Goal: Task Accomplishment & Management: Manage account settings

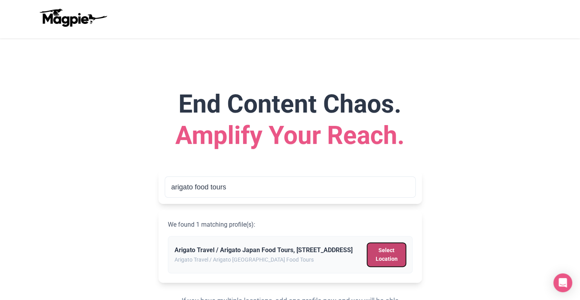
click at [385, 262] on button "Select Location" at bounding box center [386, 255] width 38 height 24
type input "Arigato Travel / Arigato Japan Food Tours, 4 Chome-17-10 Taishidō, Setagaya Cit…"
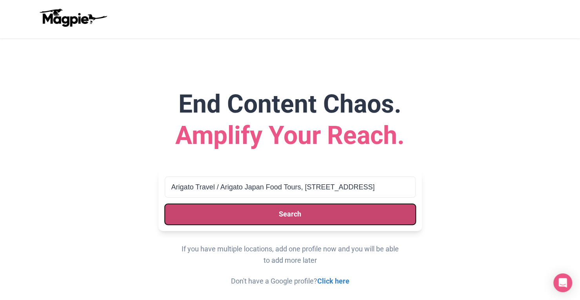
click at [330, 216] on button "Search" at bounding box center [290, 214] width 251 height 21
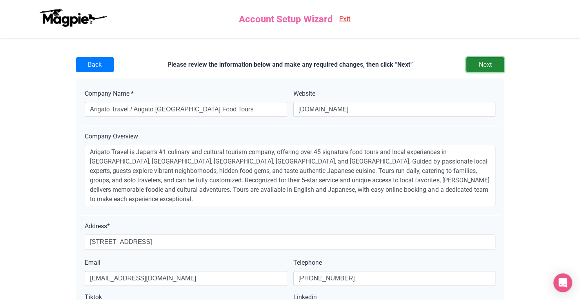
click at [500, 67] on input "Next" at bounding box center [485, 64] width 38 height 15
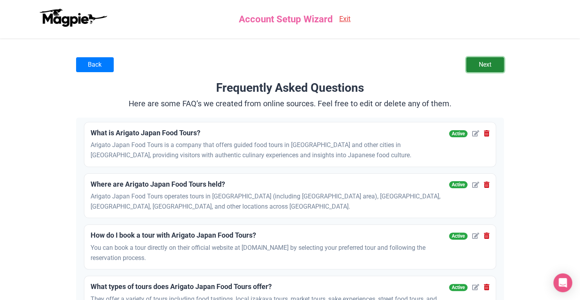
click at [494, 64] on link "Next" at bounding box center [485, 64] width 38 height 15
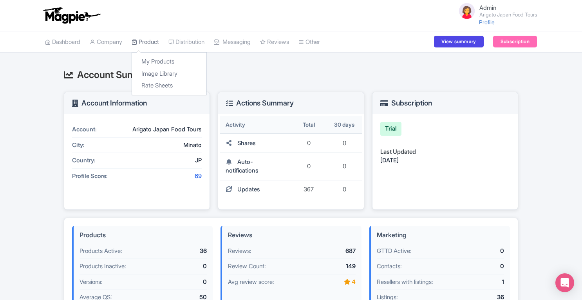
drag, startPoint x: 0, startPoint y: 0, endPoint x: 150, endPoint y: 47, distance: 156.9
click at [150, 47] on link "Product" at bounding box center [145, 42] width 27 height 22
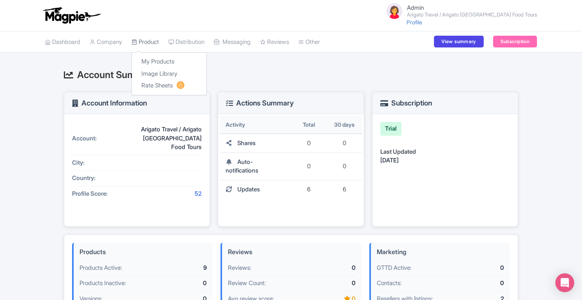
click at [154, 44] on link "Product" at bounding box center [145, 42] width 27 height 22
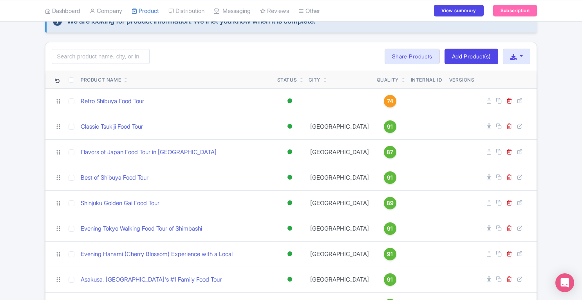
scroll to position [102, 0]
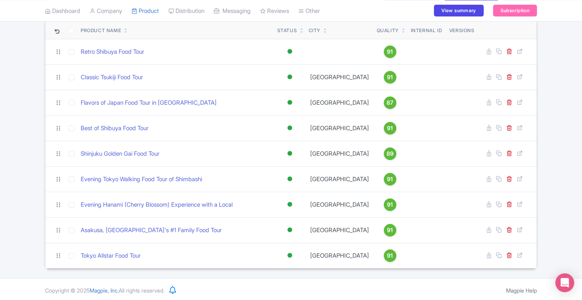
click at [558, 123] on div "We are looking for product information. We’ll let you know when it is complete.…" at bounding box center [291, 114] width 582 height 308
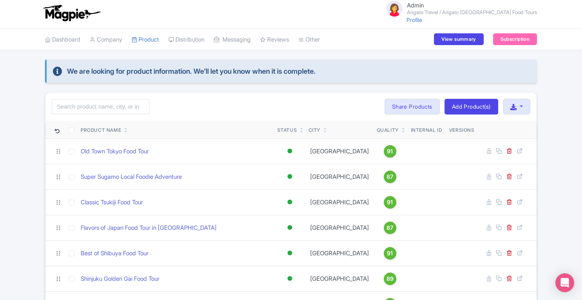
scroll to position [3, 0]
click at [422, 21] on link "Profile" at bounding box center [415, 19] width 16 height 7
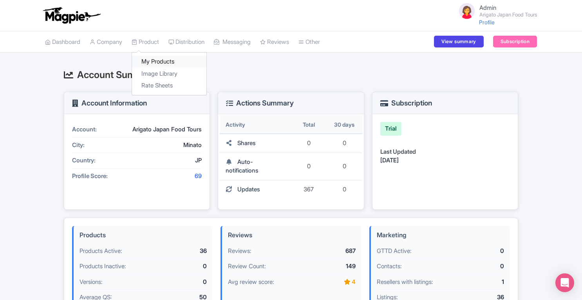
click at [158, 62] on link "My Products" at bounding box center [169, 62] width 74 height 12
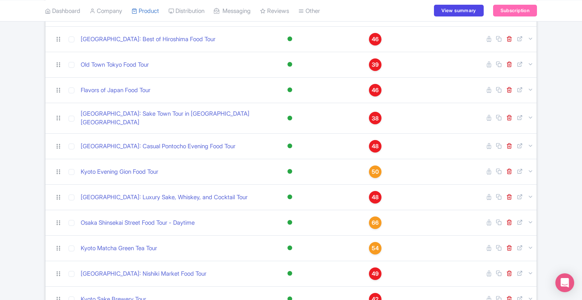
scroll to position [171, 0]
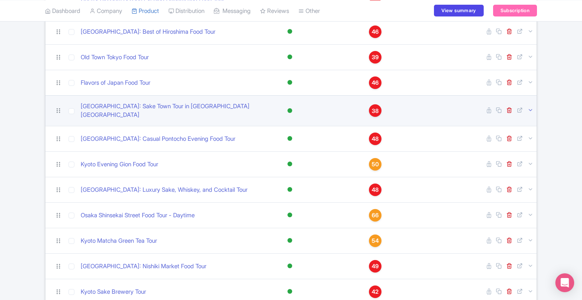
click at [531, 107] on link at bounding box center [531, 110] width 6 height 7
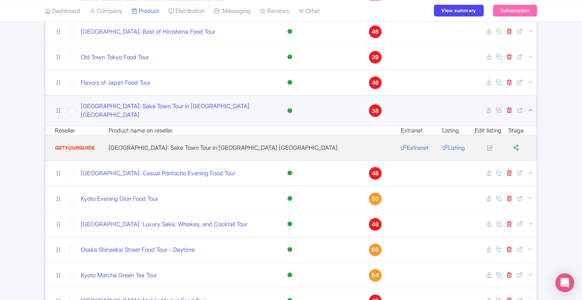
click at [531, 107] on link at bounding box center [531, 110] width 6 height 7
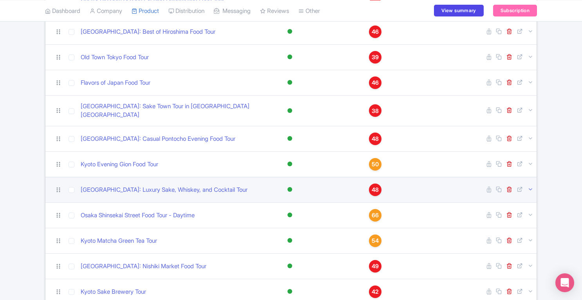
click at [532, 186] on icon at bounding box center [531, 189] width 6 height 6
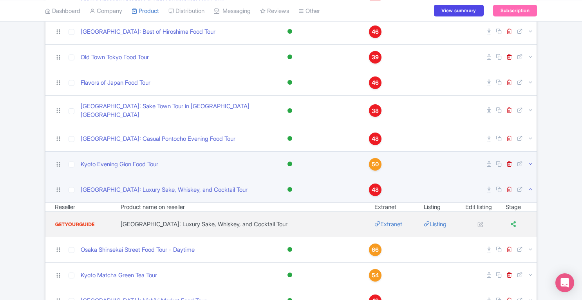
click at [529, 161] on icon at bounding box center [531, 164] width 6 height 6
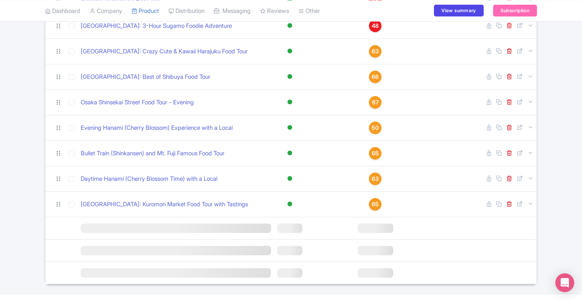
scroll to position [737, 0]
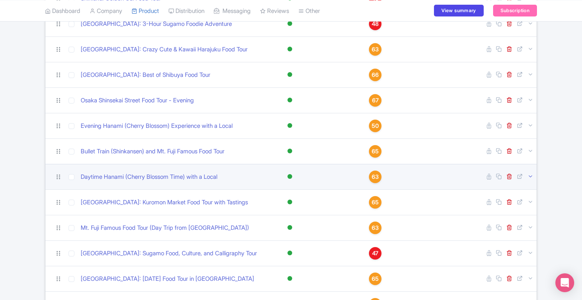
click at [530, 173] on icon at bounding box center [531, 176] width 6 height 6
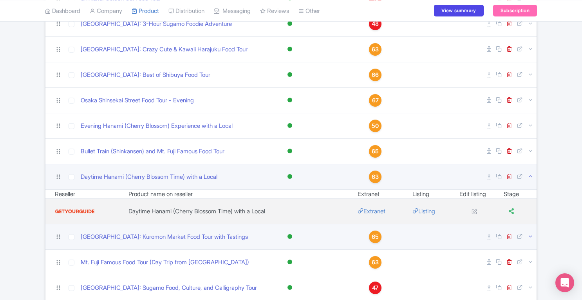
click at [531, 233] on icon at bounding box center [531, 236] width 6 height 6
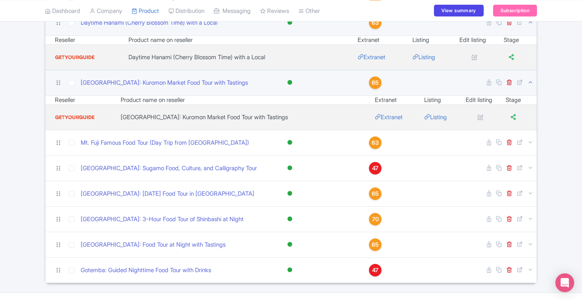
scroll to position [0, 0]
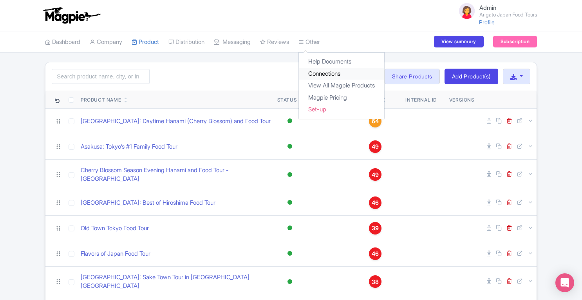
click at [332, 78] on link "Connections" at bounding box center [341, 74] width 85 height 12
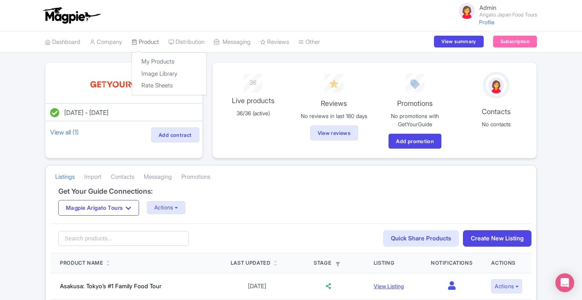
click at [148, 39] on link "Product" at bounding box center [145, 42] width 27 height 22
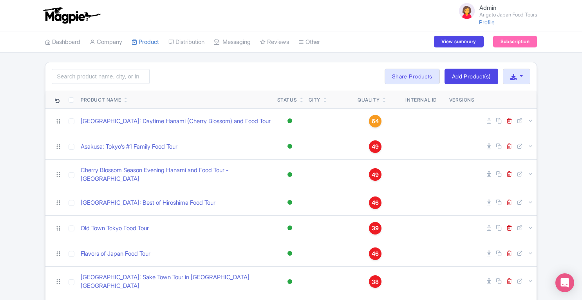
click at [57, 42] on link "Dashboard" at bounding box center [62, 42] width 35 height 22
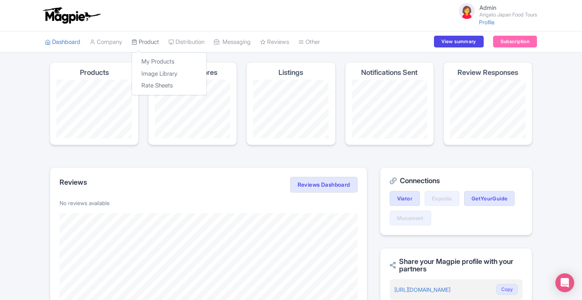
click at [150, 41] on link "Product" at bounding box center [145, 42] width 27 height 22
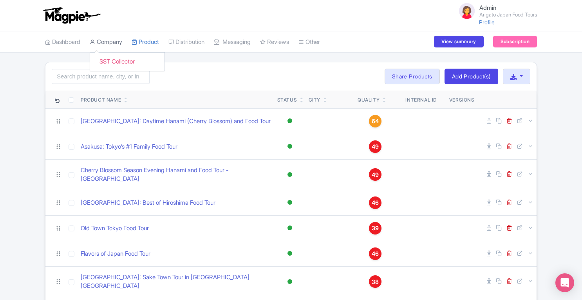
click at [117, 40] on link "Company" at bounding box center [106, 42] width 33 height 22
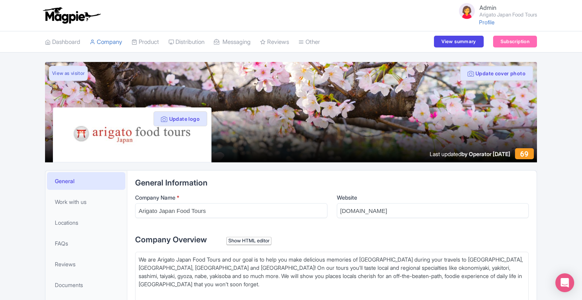
scroll to position [93, 0]
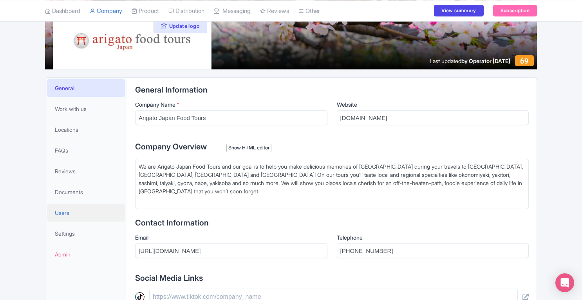
click at [73, 211] on link "Users" at bounding box center [86, 213] width 78 height 18
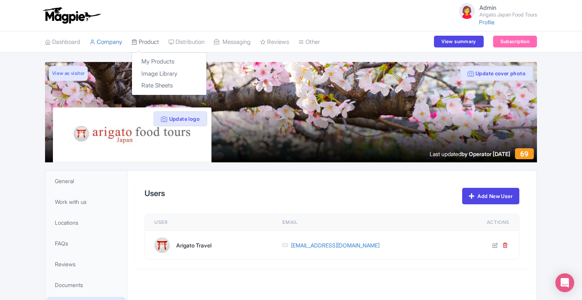
click at [148, 37] on link "Product" at bounding box center [145, 42] width 27 height 22
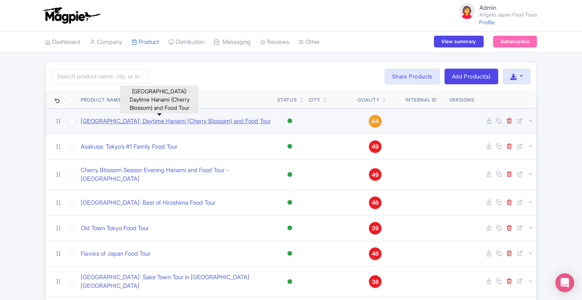
click at [197, 120] on link "[GEOGRAPHIC_DATA]: Daytime Hanami (Cherry Blossom) and Food Tour" at bounding box center [176, 121] width 190 height 9
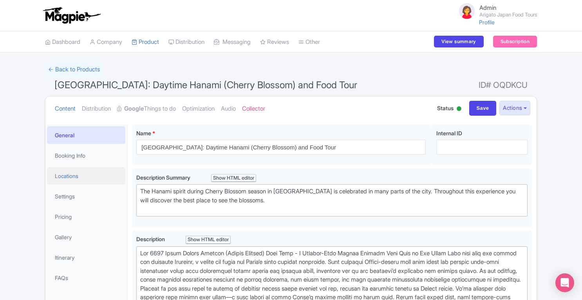
click at [74, 178] on link "Locations" at bounding box center [86, 176] width 78 height 18
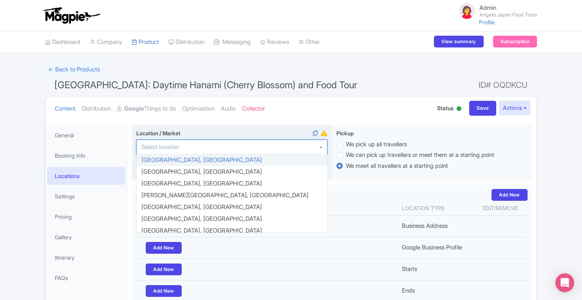
click at [192, 145] on div at bounding box center [231, 147] width 191 height 15
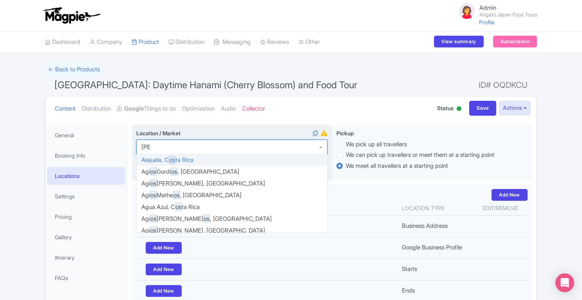
scroll to position [204, 0]
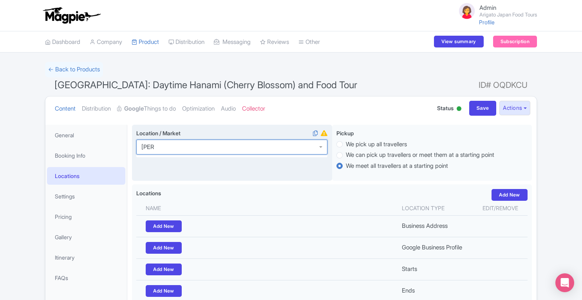
type input "Osak"
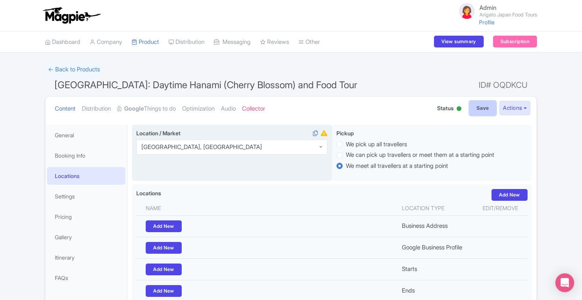
click at [478, 105] on input "Save" at bounding box center [483, 108] width 27 height 15
type input "Saving..."
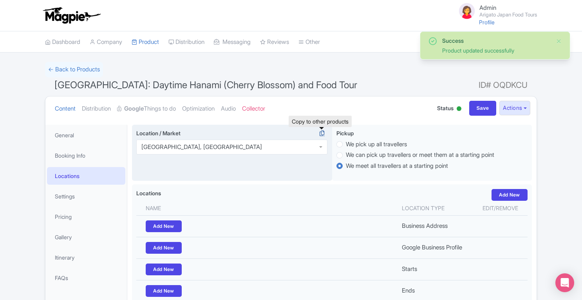
click at [323, 134] on icon at bounding box center [322, 133] width 11 height 7
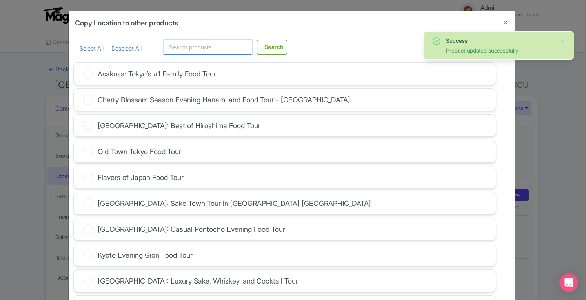
click at [196, 42] on input "text" at bounding box center [207, 47] width 89 height 15
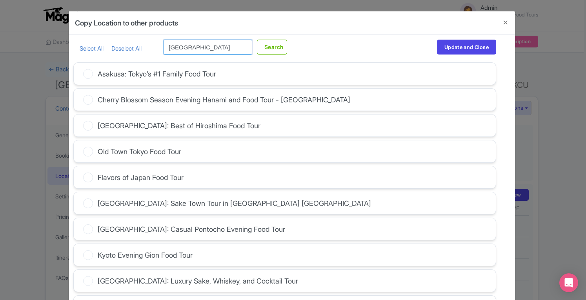
click at [196, 42] on input "osaka" at bounding box center [207, 47] width 89 height 15
type input "osaka"
click at [269, 44] on button "Search" at bounding box center [272, 47] width 30 height 15
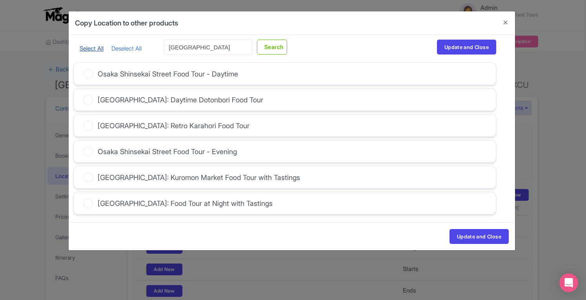
click at [94, 47] on link "Select All" at bounding box center [92, 48] width 24 height 7
click at [462, 233] on button "Update and Close" at bounding box center [478, 236] width 59 height 15
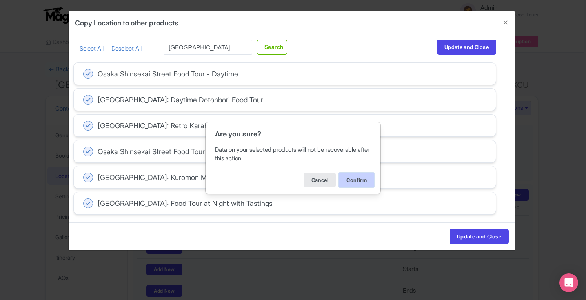
click at [353, 181] on button "Confirm" at bounding box center [356, 179] width 35 height 15
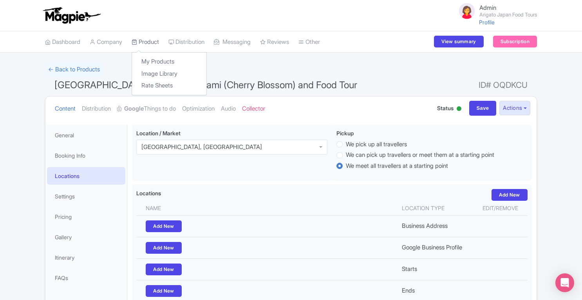
click at [156, 43] on link "Product" at bounding box center [145, 42] width 27 height 22
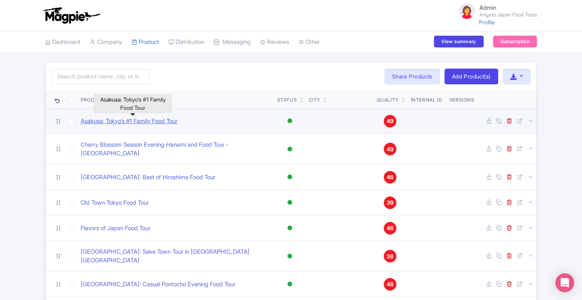
click at [147, 122] on link "Asakusa: Tokyo’s #1 Family Food Tour" at bounding box center [129, 121] width 97 height 9
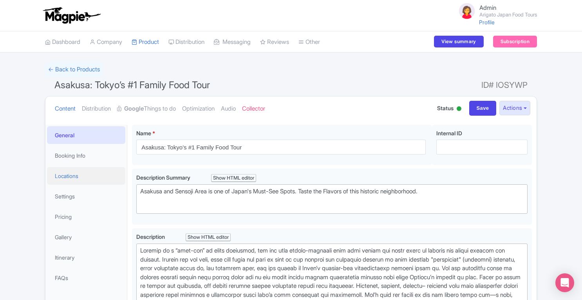
click at [70, 178] on link "Locations" at bounding box center [86, 176] width 78 height 18
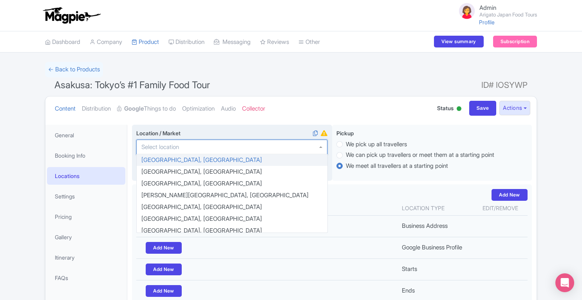
click at [219, 143] on div at bounding box center [231, 147] width 191 height 15
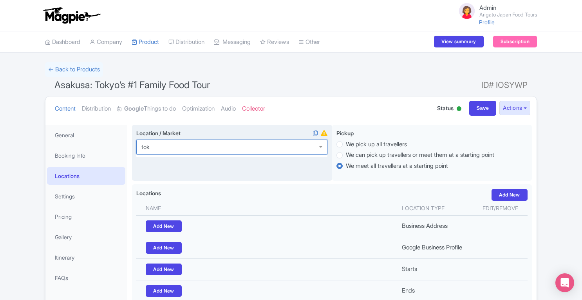
type input "toky"
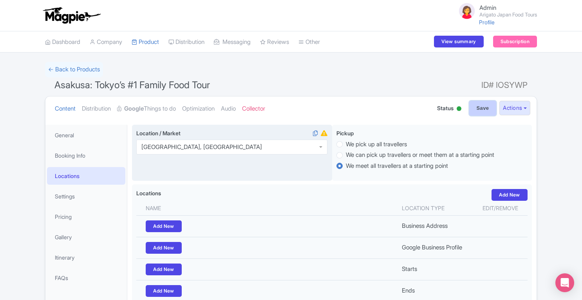
click at [475, 109] on input "Save" at bounding box center [483, 108] width 27 height 15
type input "Saving..."
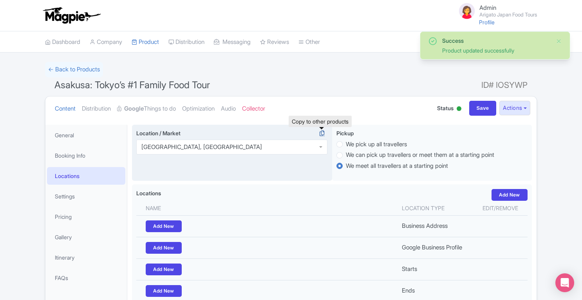
click at [322, 132] on icon at bounding box center [322, 133] width 11 height 7
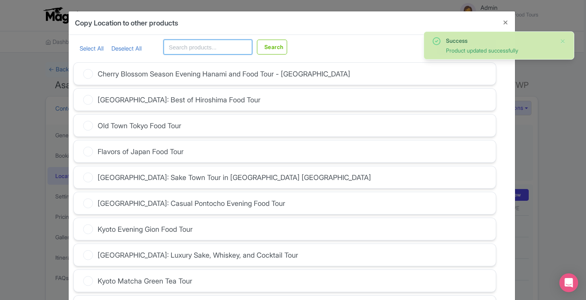
click at [196, 51] on input "text" at bounding box center [207, 47] width 89 height 15
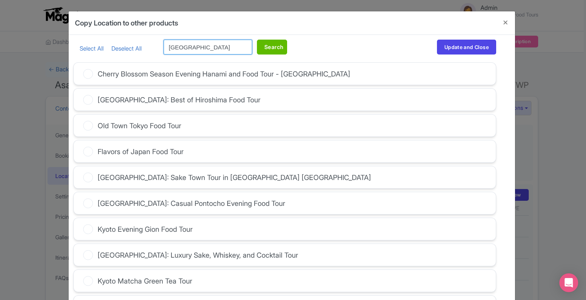
type input "[GEOGRAPHIC_DATA]"
click at [267, 47] on button "Search" at bounding box center [272, 47] width 30 height 15
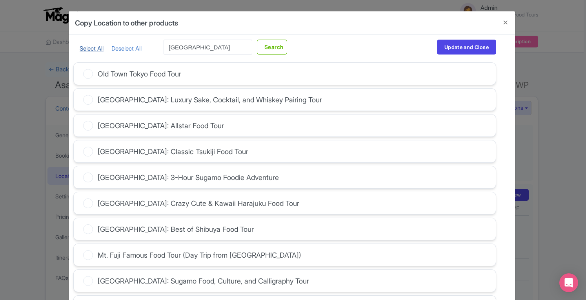
click at [85, 46] on link "Select All" at bounding box center [92, 48] width 24 height 7
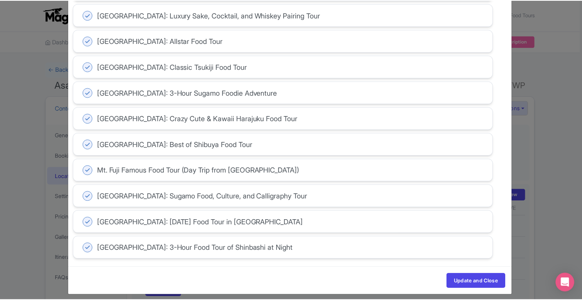
scroll to position [87, 0]
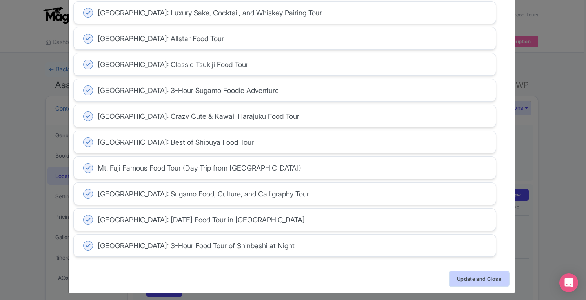
click at [486, 274] on button "Update and Close" at bounding box center [478, 278] width 59 height 15
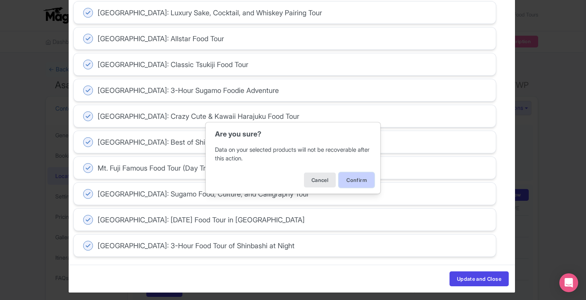
click at [360, 181] on button "Confirm" at bounding box center [356, 179] width 35 height 15
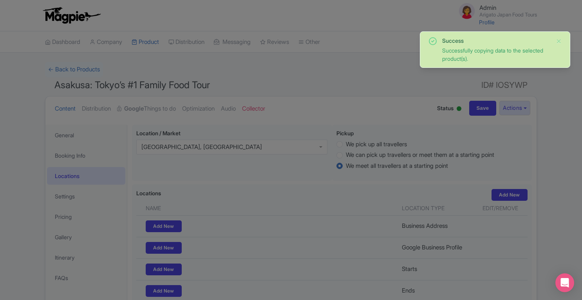
scroll to position [59, 0]
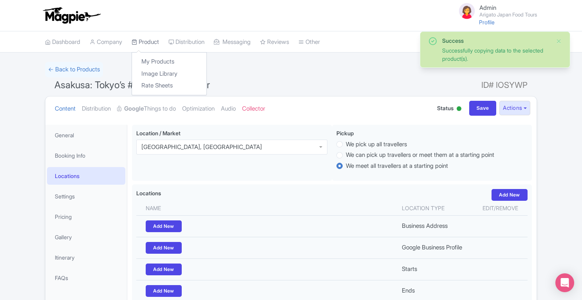
click at [154, 38] on link "Product" at bounding box center [145, 42] width 27 height 22
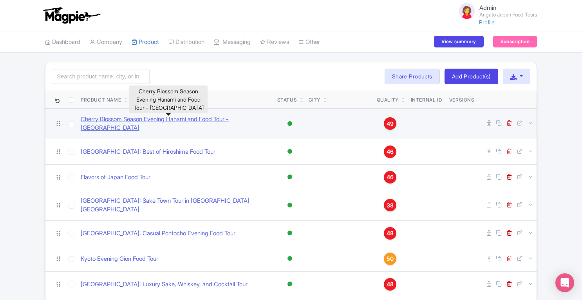
click at [188, 122] on link "Cherry Blossom Season Evening Hanami and Food Tour - [GEOGRAPHIC_DATA]" at bounding box center [176, 124] width 190 height 18
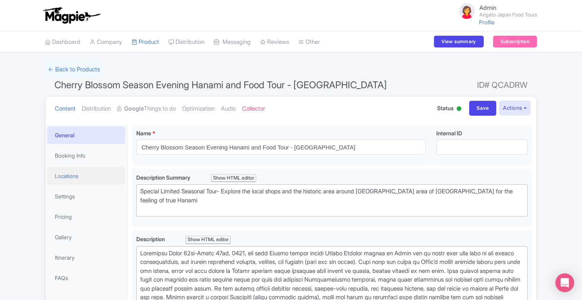
click at [72, 175] on link "Locations" at bounding box center [86, 176] width 78 height 18
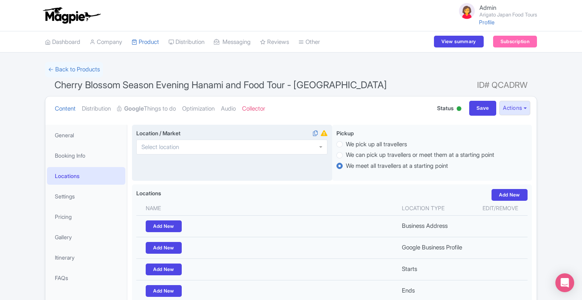
click at [193, 145] on div at bounding box center [231, 147] width 191 height 15
type input "kyot"
click at [487, 110] on input "Save" at bounding box center [483, 108] width 27 height 15
type input "Saving..."
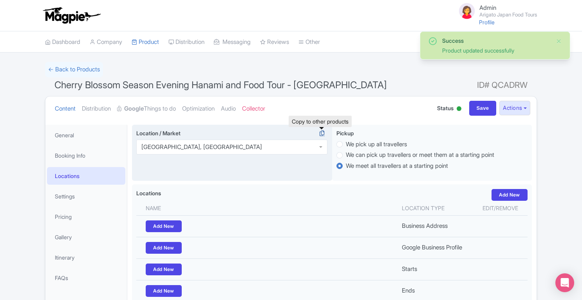
click at [324, 134] on icon at bounding box center [322, 133] width 11 height 7
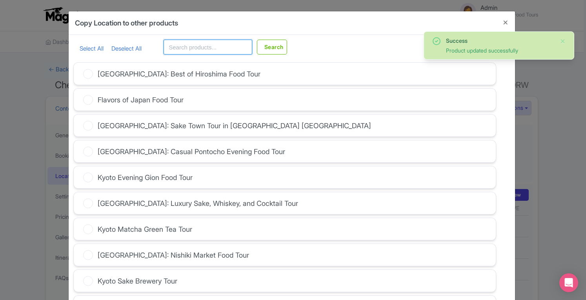
click at [192, 51] on input "text" at bounding box center [207, 47] width 89 height 15
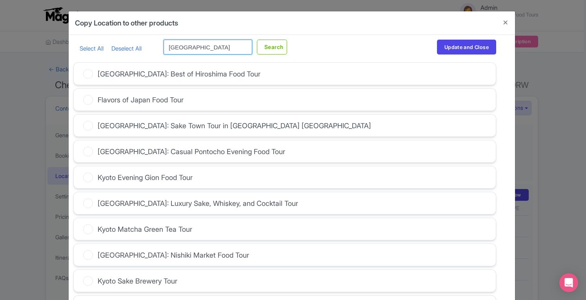
type input "kyoto"
click at [257, 40] on button "Search" at bounding box center [272, 47] width 30 height 15
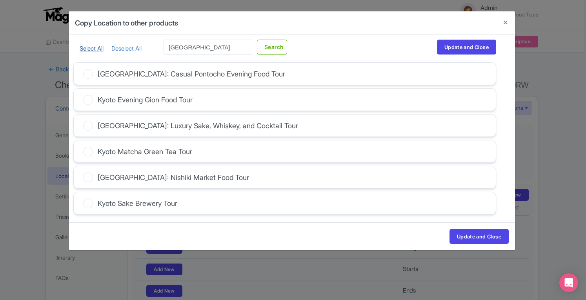
click at [83, 47] on link "Select All" at bounding box center [92, 48] width 24 height 7
click at [482, 231] on button "Update and Close" at bounding box center [478, 236] width 59 height 15
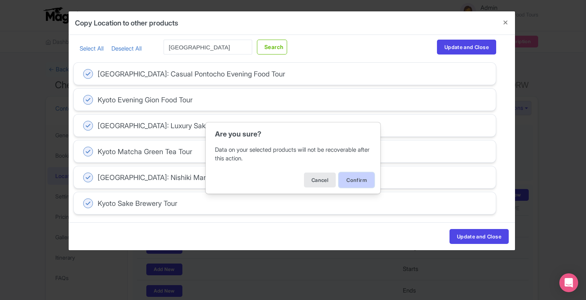
click at [352, 179] on button "Confirm" at bounding box center [356, 179] width 35 height 15
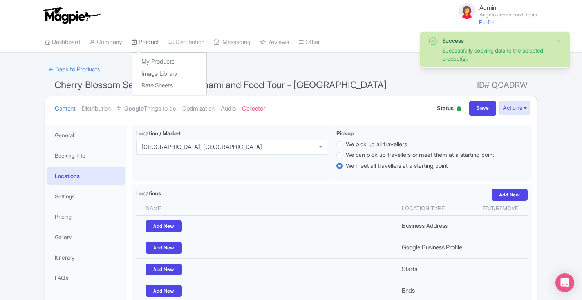
click at [155, 38] on link "Product" at bounding box center [145, 42] width 27 height 22
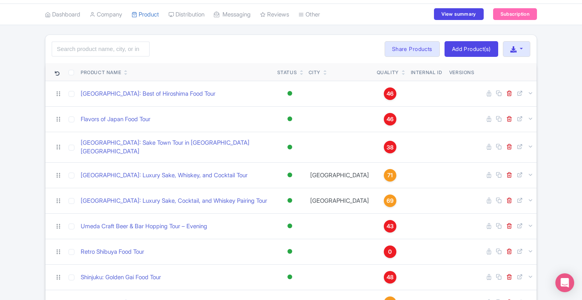
scroll to position [17, 0]
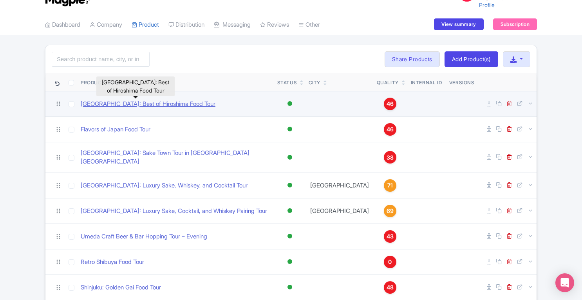
click at [167, 102] on link "[GEOGRAPHIC_DATA]: Best of Hiroshima Food Tour" at bounding box center [148, 104] width 135 height 9
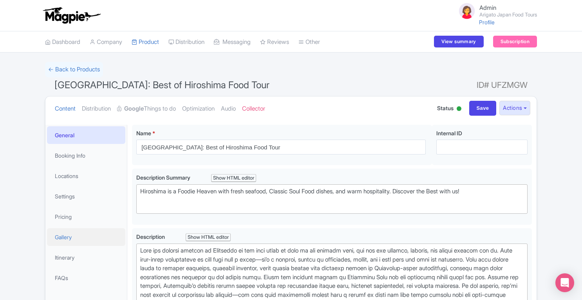
click at [79, 241] on link "Gallery" at bounding box center [86, 237] width 78 height 18
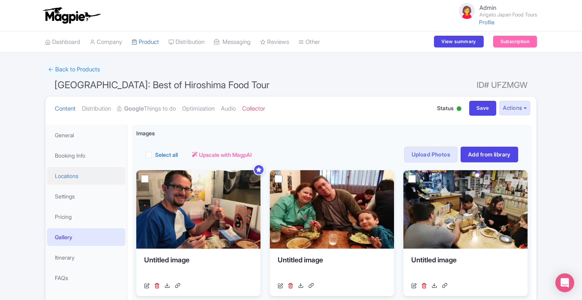
click at [74, 180] on link "Locations" at bounding box center [86, 176] width 78 height 18
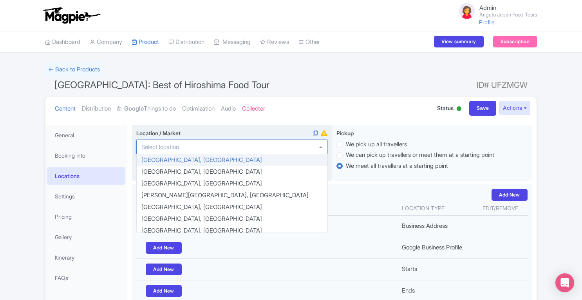
click at [232, 147] on div at bounding box center [231, 147] width 191 height 15
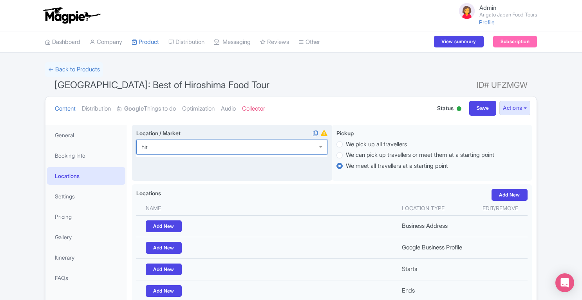
type input "hiro"
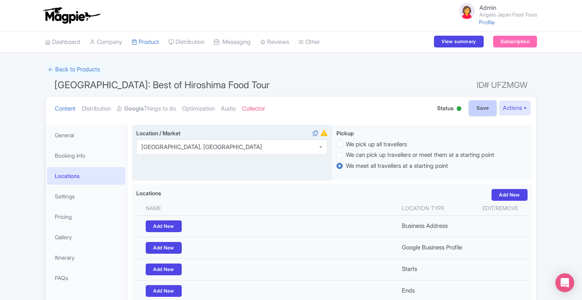
click at [484, 105] on input "Save" at bounding box center [483, 108] width 27 height 15
type input "Saving..."
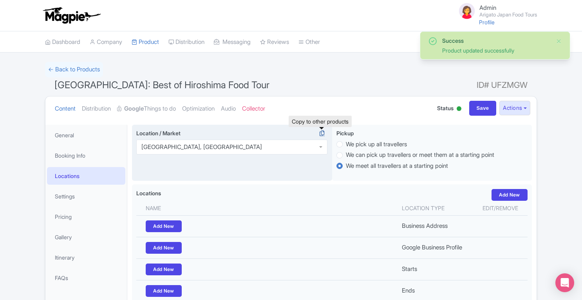
click at [321, 133] on icon at bounding box center [322, 133] width 11 height 7
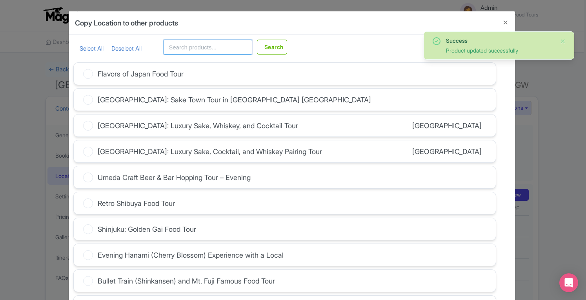
click at [183, 50] on input "text" at bounding box center [207, 47] width 89 height 15
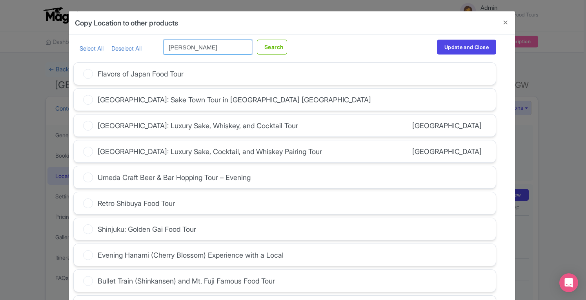
type input "[PERSON_NAME]"
click at [257, 40] on button "Search" at bounding box center [272, 47] width 30 height 15
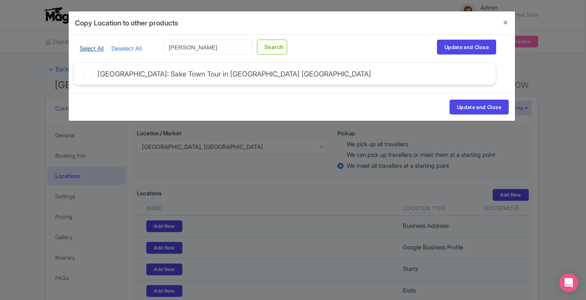
click at [92, 48] on link "Select All" at bounding box center [92, 48] width 24 height 7
click at [451, 49] on button "Update and Close" at bounding box center [466, 47] width 59 height 15
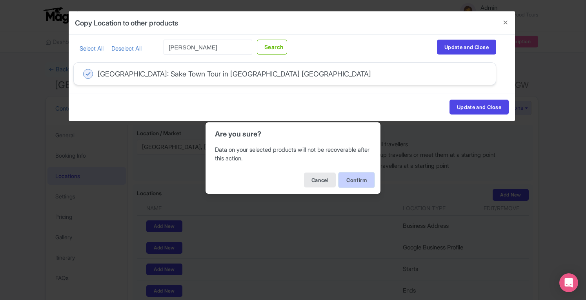
click at [355, 180] on button "Confirm" at bounding box center [356, 179] width 35 height 15
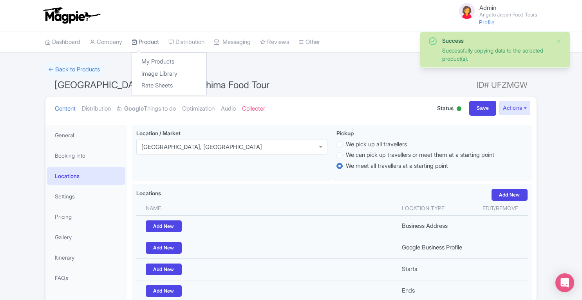
click at [147, 45] on link "Product" at bounding box center [145, 42] width 27 height 22
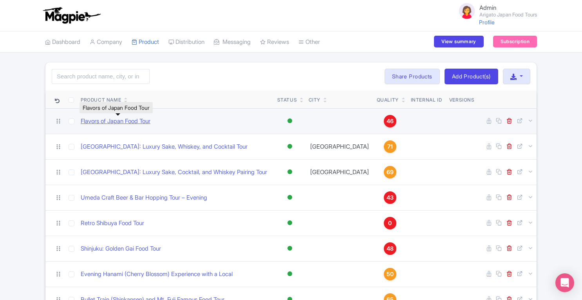
click at [144, 123] on link "Flavors of Japan Food Tour" at bounding box center [116, 121] width 70 height 9
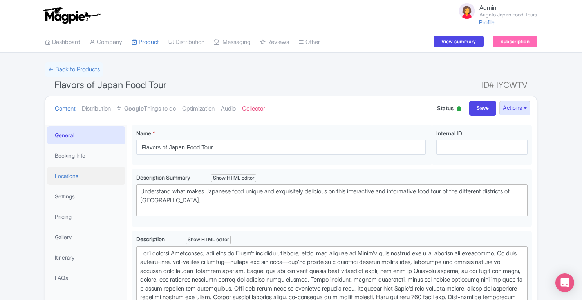
click at [90, 172] on link "Locations" at bounding box center [86, 176] width 78 height 18
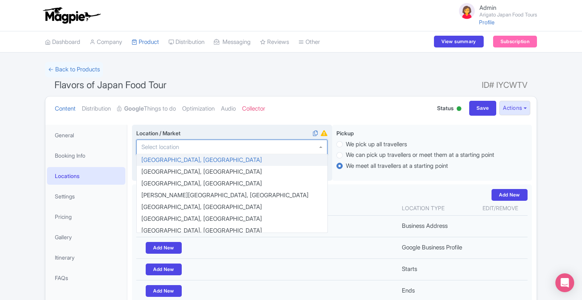
click at [188, 143] on div at bounding box center [231, 147] width 191 height 15
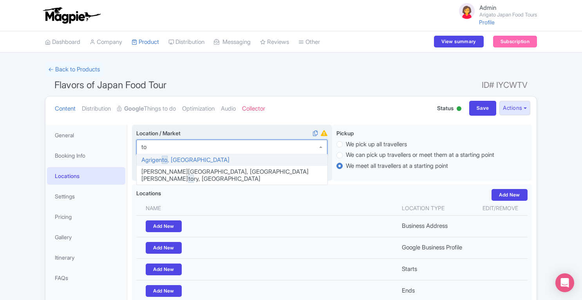
scroll to position [16, 0]
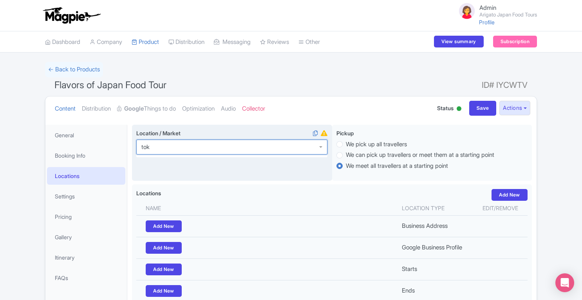
type input "toky"
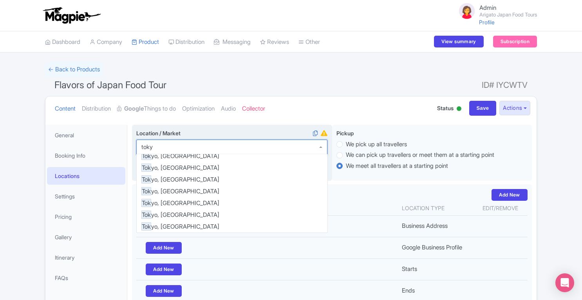
scroll to position [0, 0]
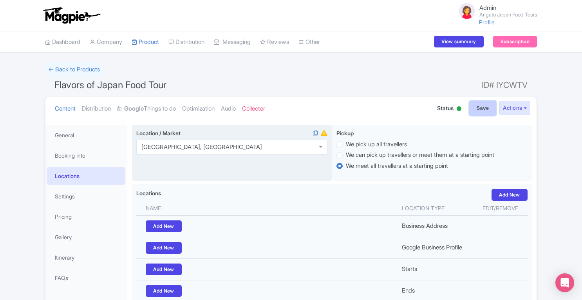
click at [477, 112] on input "Save" at bounding box center [483, 108] width 27 height 15
type input "Saving..."
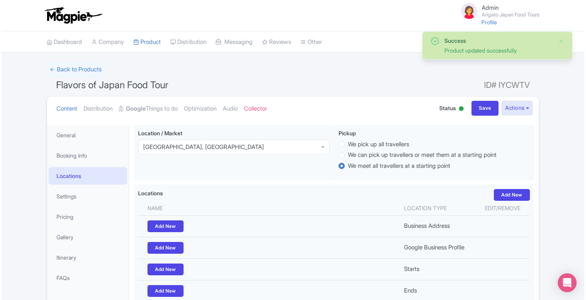
scroll to position [124, 0]
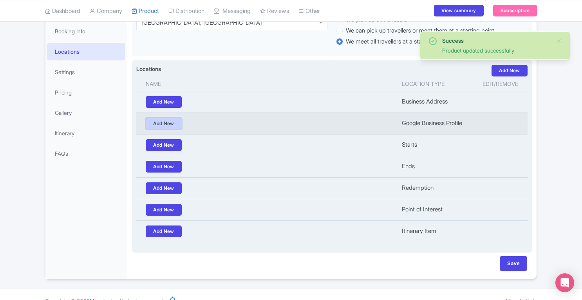
click at [168, 121] on link "Add New" at bounding box center [164, 124] width 36 height 12
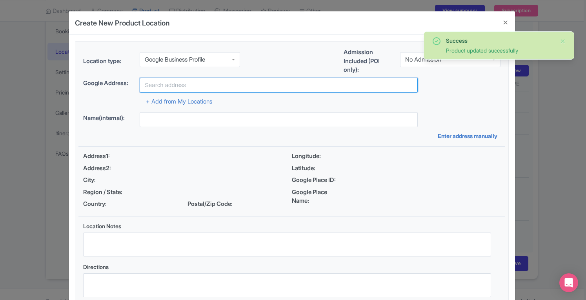
click at [192, 83] on input "text" at bounding box center [279, 85] width 278 height 15
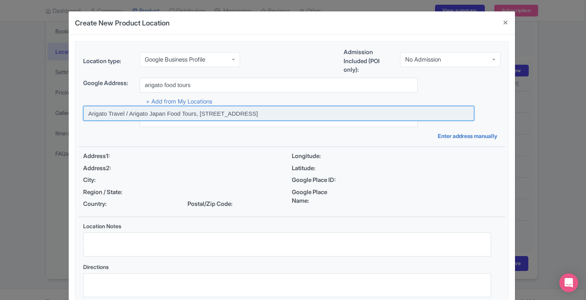
click at [192, 110] on input at bounding box center [278, 113] width 391 height 15
type input "Arigato Travel / Arigato Japan Food Tours, 4 Chome-17-10 Taishidō, Setagaya Cit…"
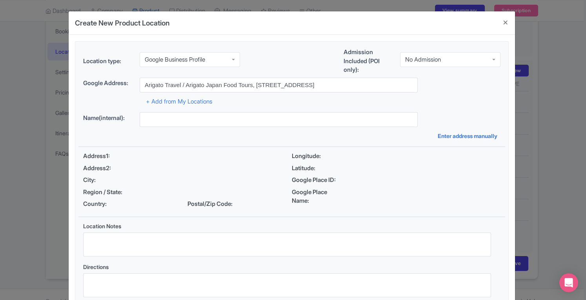
type input "Arigato Travel / Arigato Japan Food Tours, 4 Chome-17-10 Taishidō, Setagaya Cit…"
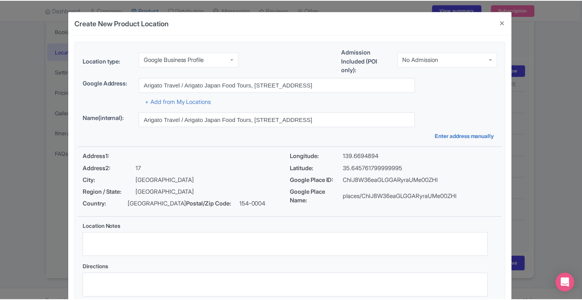
scroll to position [54, 0]
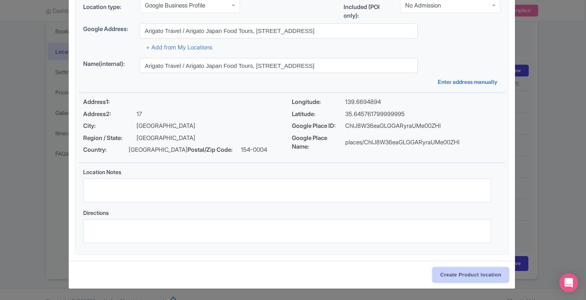
click at [474, 272] on input "Create Product location" at bounding box center [470, 274] width 76 height 15
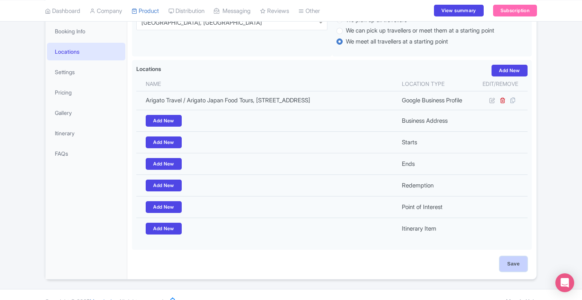
click at [522, 271] on input "Save" at bounding box center [513, 263] width 27 height 15
type input "Update Product"
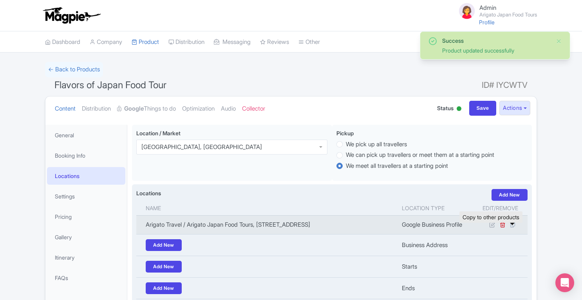
scroll to position [124, 0]
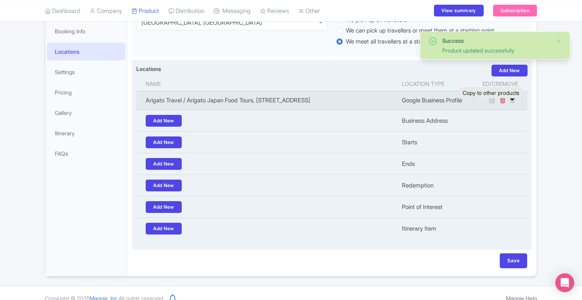
click at [514, 104] on icon at bounding box center [513, 100] width 11 height 7
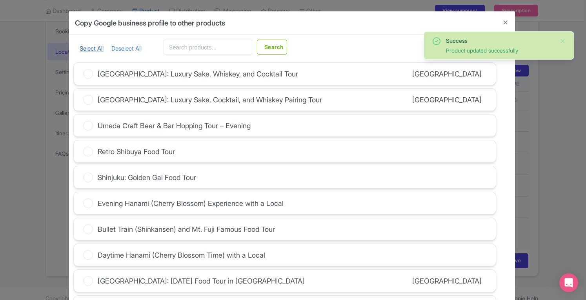
click at [89, 47] on link "Select All" at bounding box center [92, 48] width 24 height 7
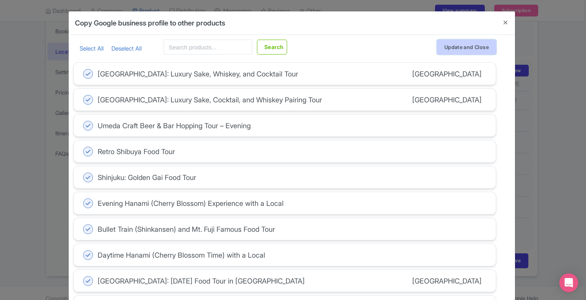
click at [449, 50] on button "Update and Close" at bounding box center [466, 47] width 59 height 15
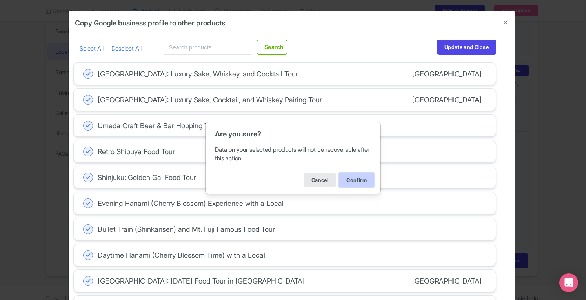
click at [352, 181] on button "Confirm" at bounding box center [356, 179] width 35 height 15
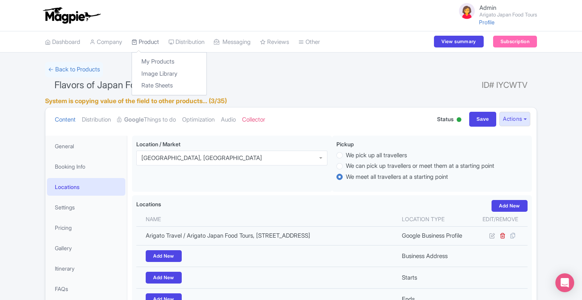
click at [150, 45] on link "Product" at bounding box center [145, 42] width 27 height 22
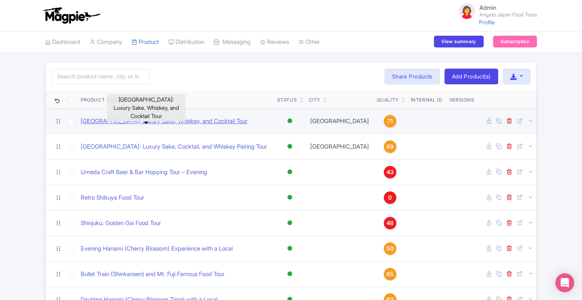
click at [124, 122] on link "[GEOGRAPHIC_DATA]: Luxury Sake, Whiskey, and Cocktail Tour" at bounding box center [164, 121] width 167 height 9
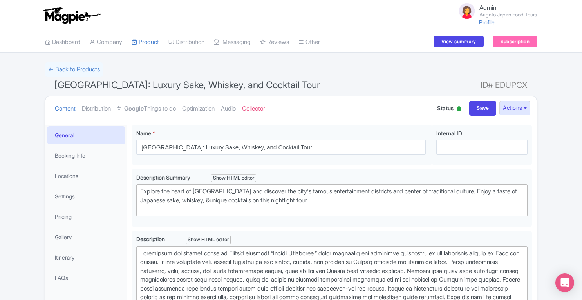
click at [65, 194] on link "Settings" at bounding box center [86, 196] width 78 height 18
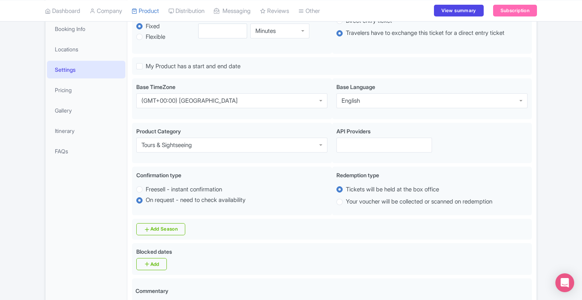
scroll to position [135, 0]
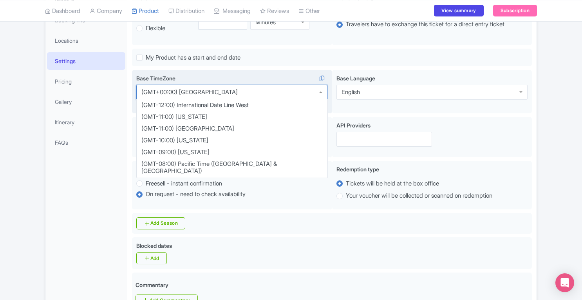
click at [310, 93] on div "(GMT+00:00) London" at bounding box center [231, 92] width 191 height 15
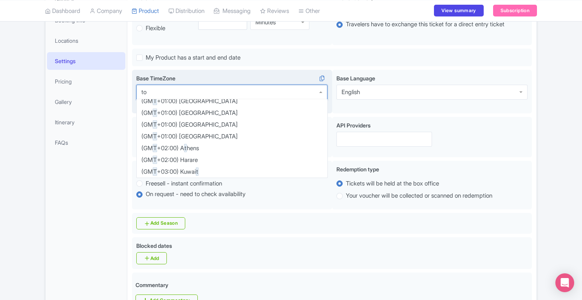
scroll to position [0, 0]
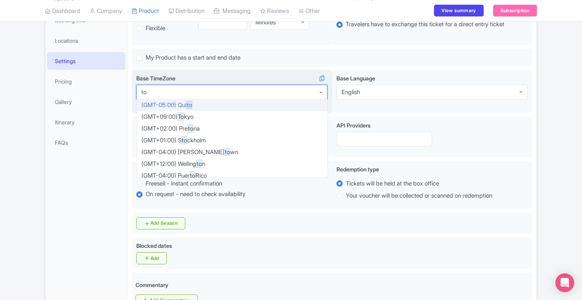
type input "tok"
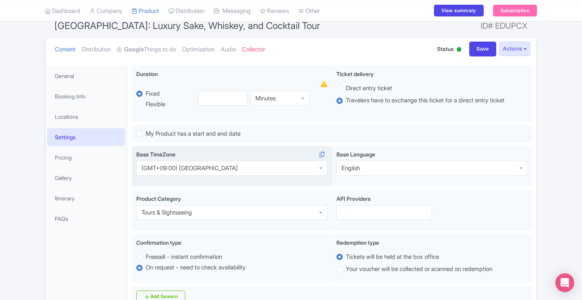
scroll to position [62, 0]
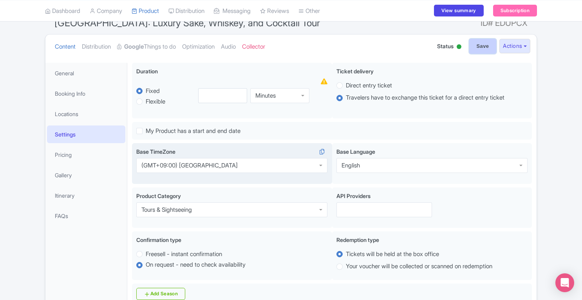
click at [480, 42] on input "Save" at bounding box center [483, 46] width 27 height 15
type input "Saving..."
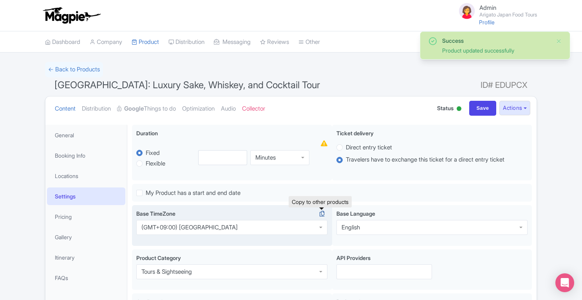
scroll to position [124, 0]
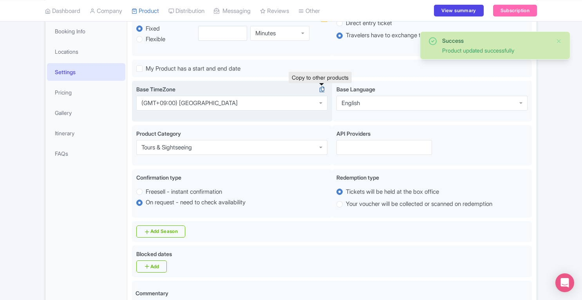
click at [323, 89] on icon at bounding box center [322, 89] width 11 height 7
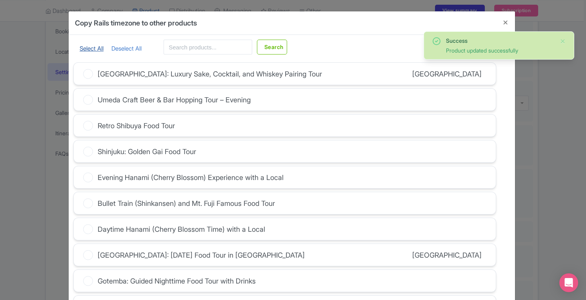
click at [90, 49] on link "Select All" at bounding box center [92, 48] width 24 height 7
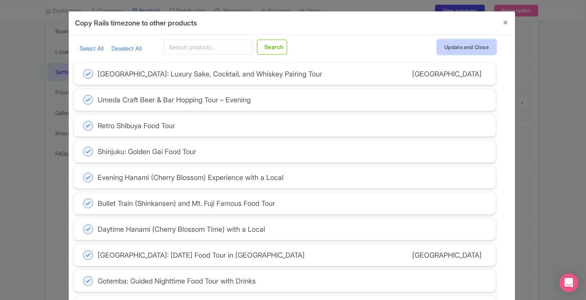
click at [470, 49] on button "Update and Close" at bounding box center [466, 47] width 59 height 15
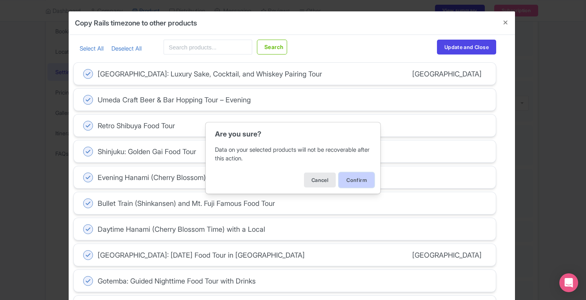
click at [362, 180] on button "Confirm" at bounding box center [356, 179] width 35 height 15
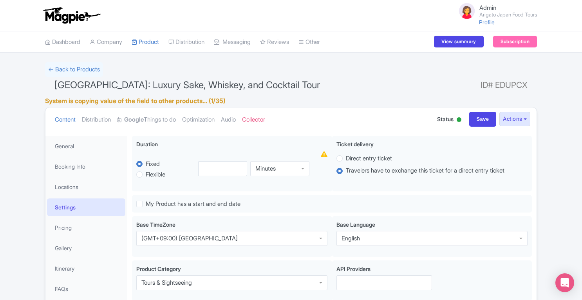
scroll to position [135, 0]
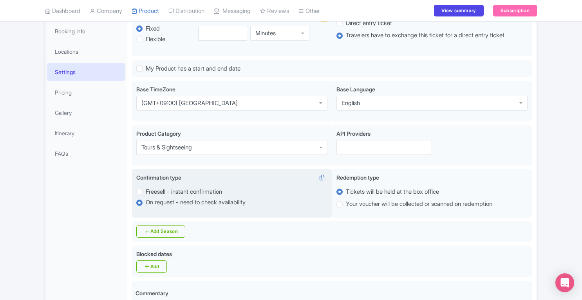
click at [146, 192] on label "Freesell - instant confirmation" at bounding box center [184, 191] width 76 height 9
click at [146, 192] on input "Freesell - instant confirmation" at bounding box center [150, 191] width 8 height 8
radio input "true"
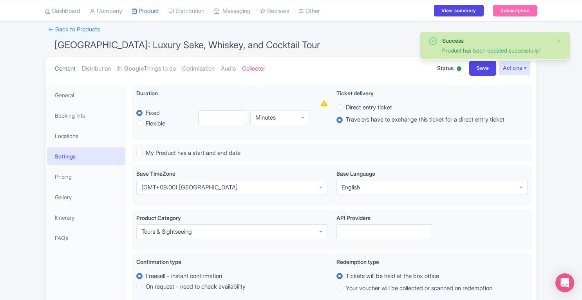
scroll to position [37, 0]
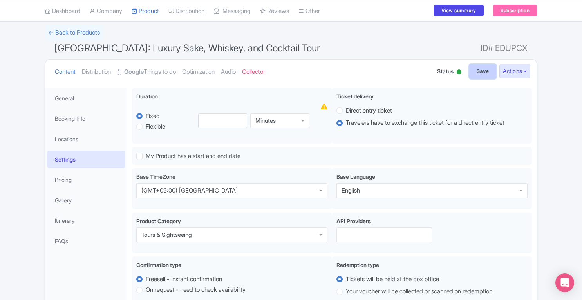
click at [481, 76] on input "Save" at bounding box center [483, 71] width 27 height 15
type input "Update Product"
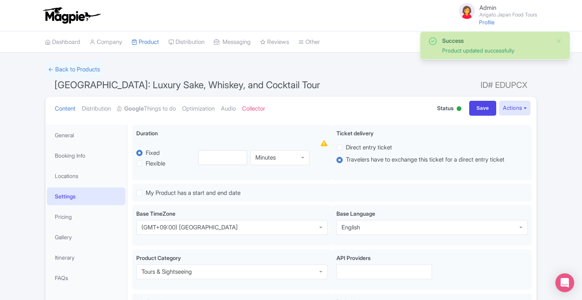
scroll to position [230, 0]
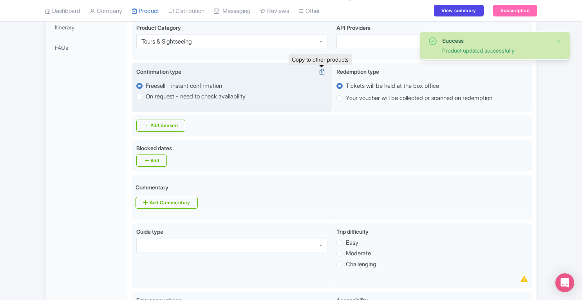
click at [321, 73] on icon at bounding box center [322, 71] width 11 height 7
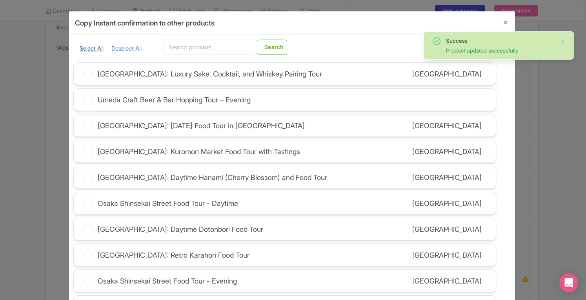
click at [90, 50] on link "Select All" at bounding box center [92, 48] width 24 height 7
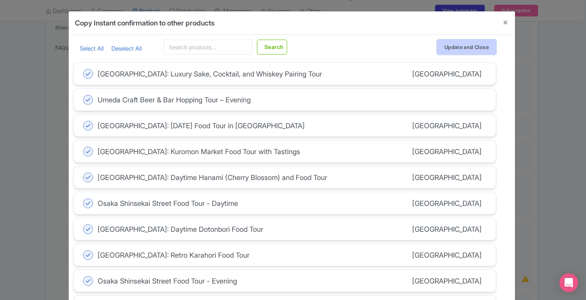
click at [455, 50] on button "Update and Close" at bounding box center [466, 47] width 59 height 15
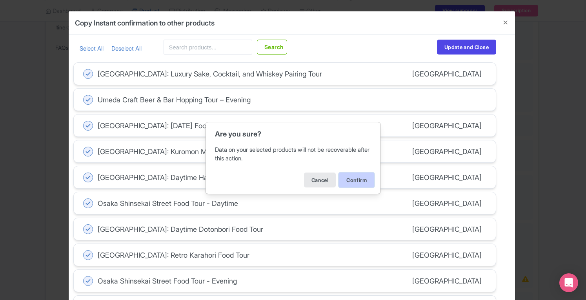
click at [354, 182] on button "Confirm" at bounding box center [356, 179] width 35 height 15
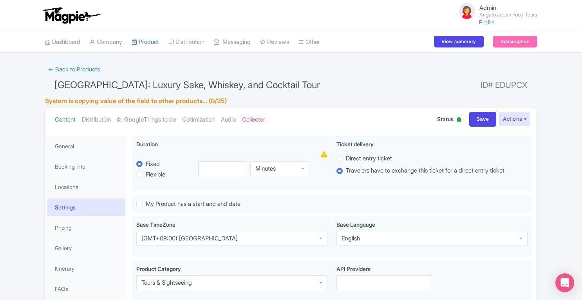
scroll to position [498, 0]
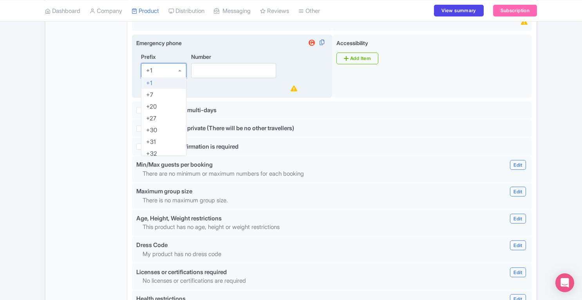
click at [156, 71] on div "+1" at bounding box center [163, 70] width 45 height 15
type input "81"
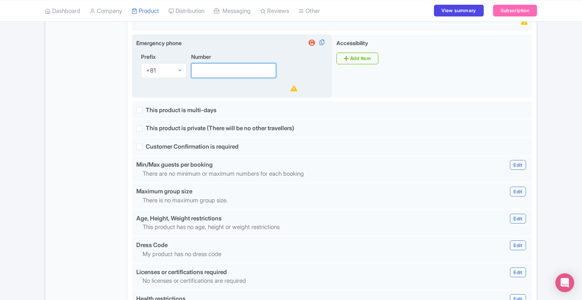
click at [232, 68] on input "Number" at bounding box center [233, 70] width 85 height 15
paste input "[PHONE_NUMBER]"
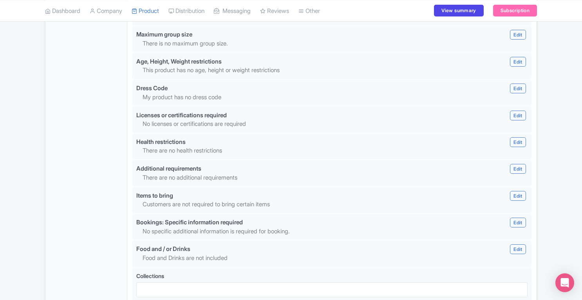
scroll to position [727, 0]
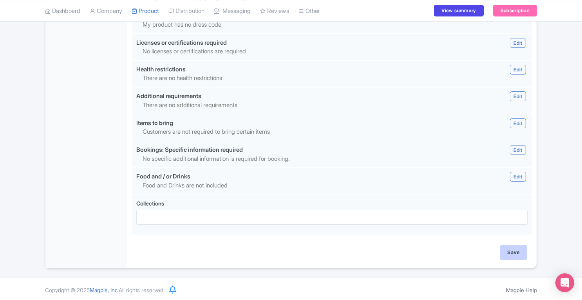
type input "[PHONE_NUMBER]"
click at [515, 253] on input "Save" at bounding box center [513, 252] width 27 height 15
type input "Saving..."
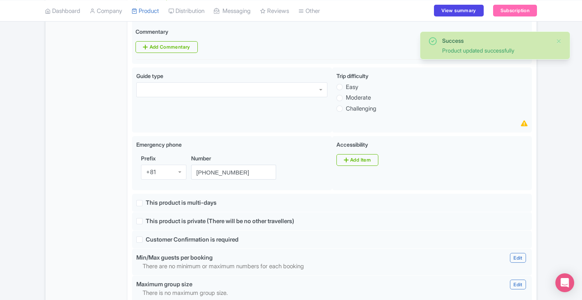
scroll to position [389, 0]
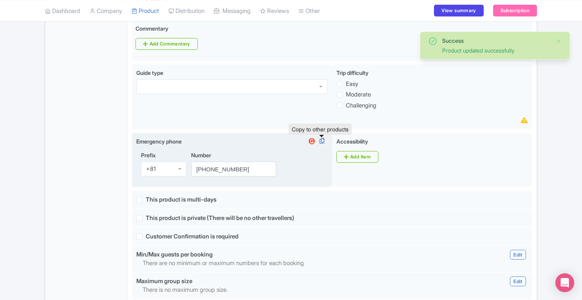
click at [322, 141] on icon at bounding box center [322, 140] width 11 height 7
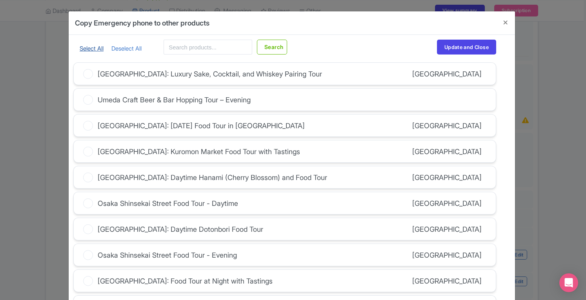
click at [92, 49] on link "Select All" at bounding box center [92, 48] width 24 height 7
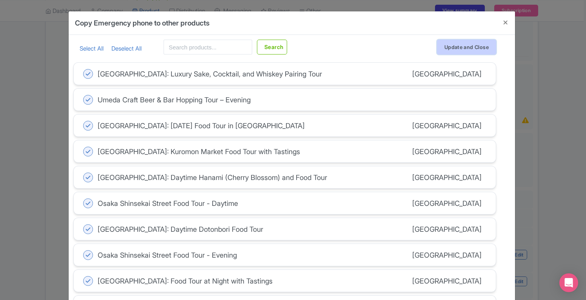
click at [440, 49] on button "Update and Close" at bounding box center [466, 47] width 59 height 15
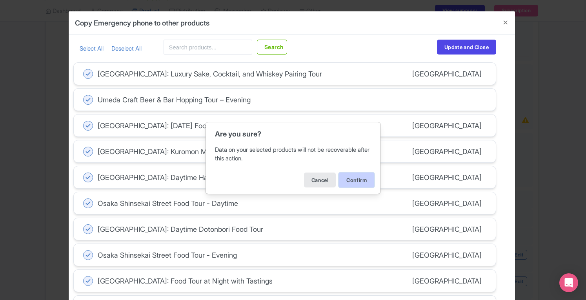
click at [357, 180] on button "Confirm" at bounding box center [356, 179] width 35 height 15
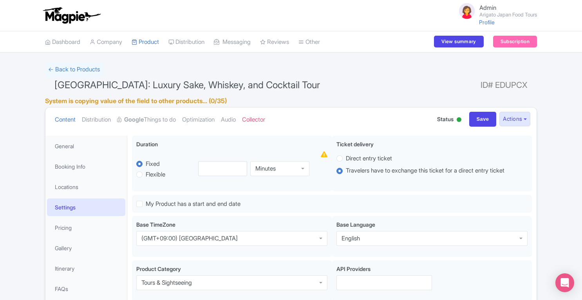
scroll to position [400, 0]
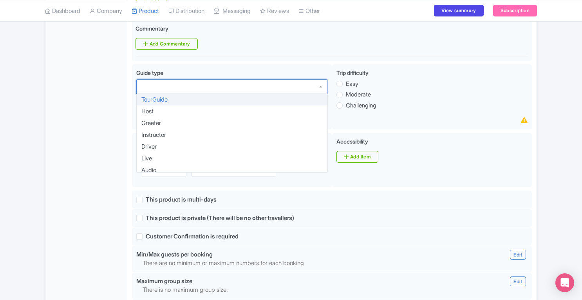
click at [298, 89] on div at bounding box center [231, 86] width 191 height 15
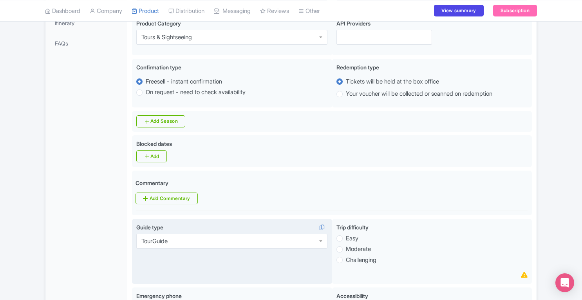
scroll to position [300, 0]
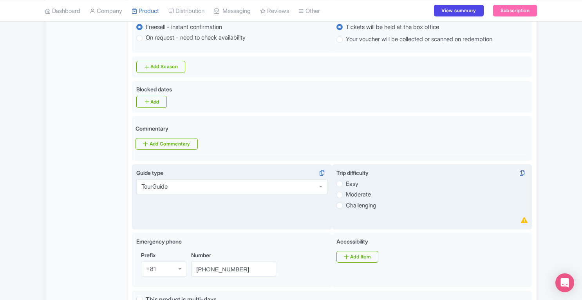
click at [346, 183] on label "Easy" at bounding box center [352, 184] width 13 height 9
click at [346, 183] on input "Easy" at bounding box center [350, 183] width 8 height 8
radio input "true"
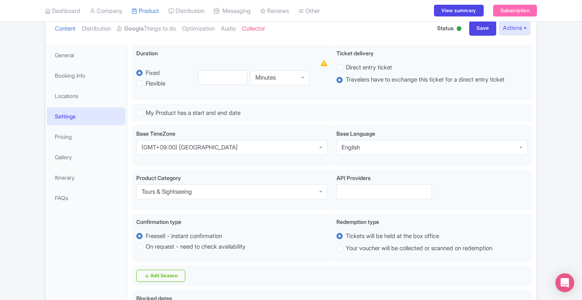
scroll to position [91, 0]
click at [475, 33] on input "Save" at bounding box center [483, 27] width 27 height 15
type input "Saving..."
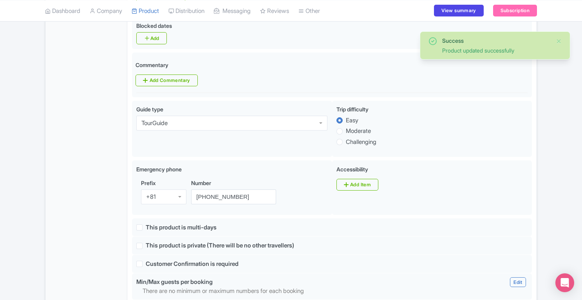
scroll to position [367, 0]
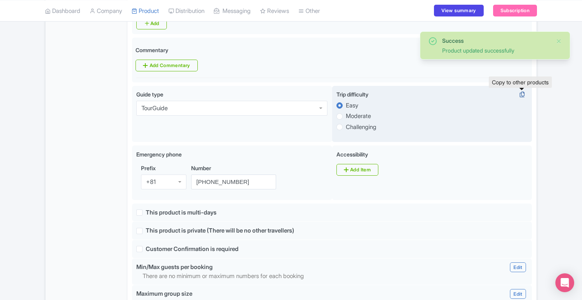
click at [522, 94] on icon at bounding box center [522, 94] width 11 height 7
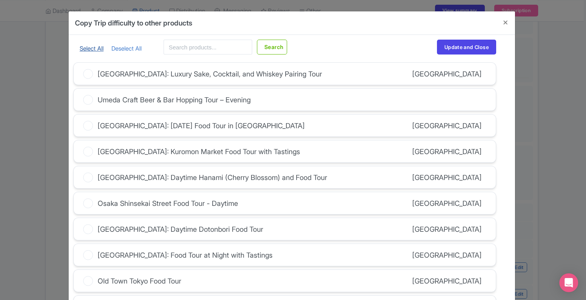
click at [80, 49] on link "Select All" at bounding box center [92, 48] width 24 height 7
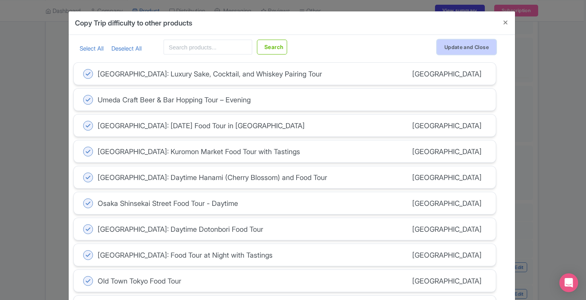
click at [458, 49] on button "Update and Close" at bounding box center [466, 47] width 59 height 15
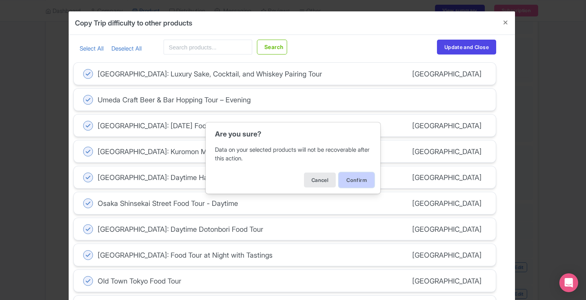
click at [358, 178] on button "Confirm" at bounding box center [356, 179] width 35 height 15
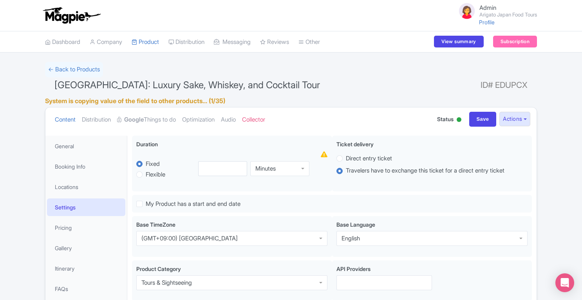
scroll to position [378, 0]
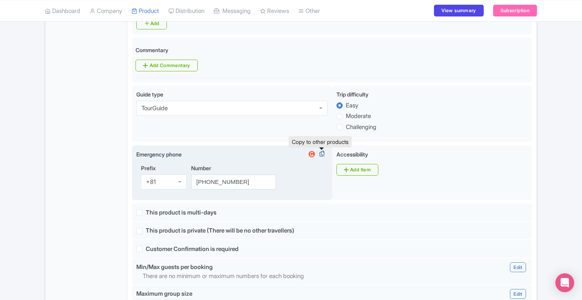
click at [325, 155] on icon at bounding box center [322, 153] width 11 height 7
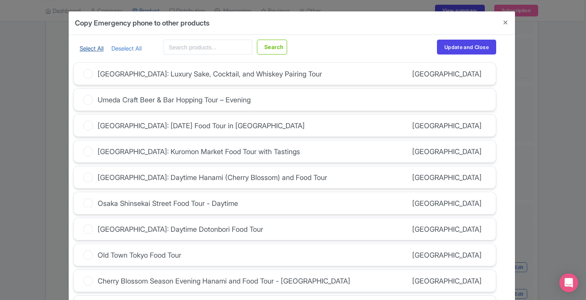
click at [91, 45] on link "Select All" at bounding box center [92, 48] width 24 height 7
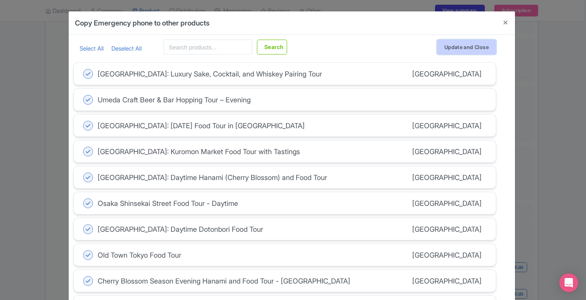
click at [466, 47] on button "Update and Close" at bounding box center [466, 47] width 59 height 15
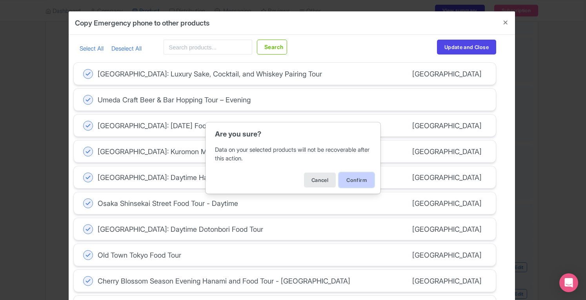
click at [354, 181] on button "Confirm" at bounding box center [356, 179] width 35 height 15
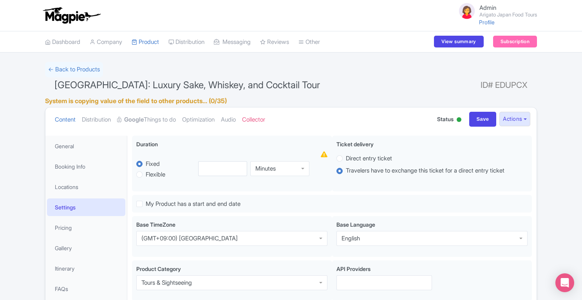
scroll to position [378, 0]
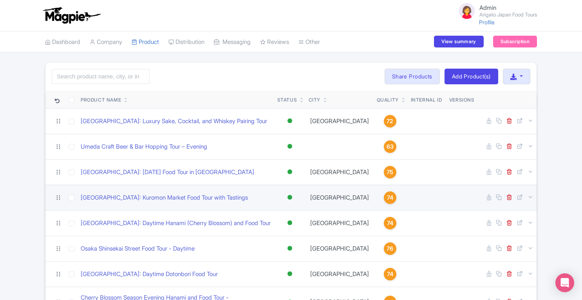
click at [387, 198] on span "74" at bounding box center [390, 197] width 6 height 9
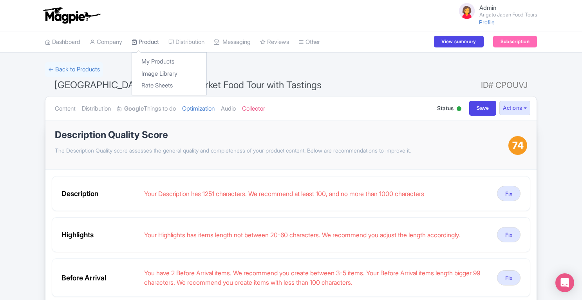
click at [154, 44] on link "Product" at bounding box center [145, 42] width 27 height 22
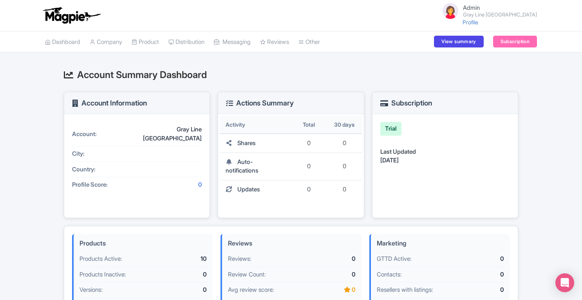
click at [152, 44] on link "Product" at bounding box center [145, 42] width 27 height 22
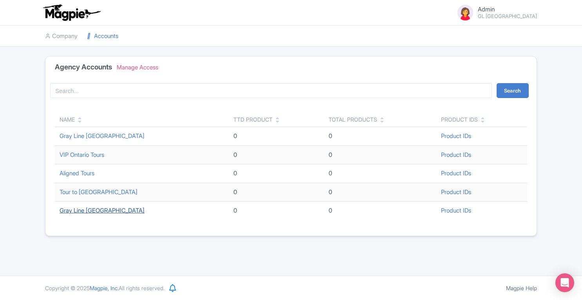
click at [89, 209] on link "Gray Line [GEOGRAPHIC_DATA]" at bounding box center [102, 210] width 85 height 7
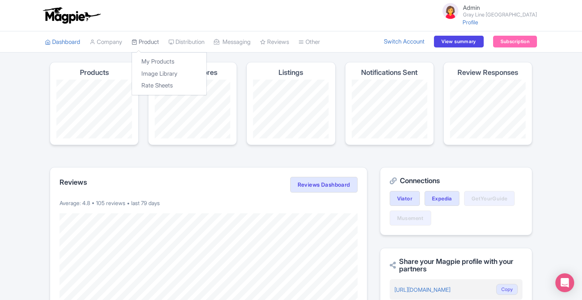
click at [152, 40] on link "Product" at bounding box center [145, 42] width 27 height 22
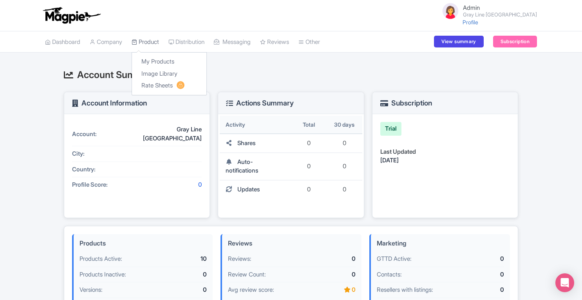
click at [145, 43] on link "Product" at bounding box center [145, 42] width 27 height 22
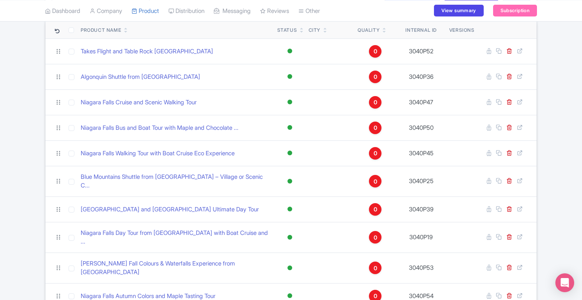
scroll to position [71, 0]
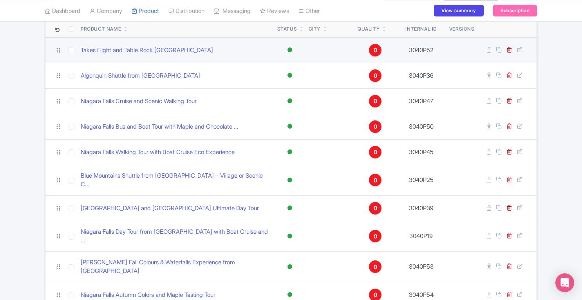
click at [378, 51] on div "0" at bounding box center [375, 50] width 13 height 13
